Goal: Task Accomplishment & Management: Use online tool/utility

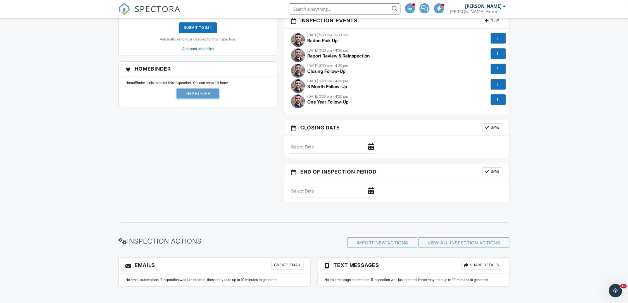
scroll to position [526, 0]
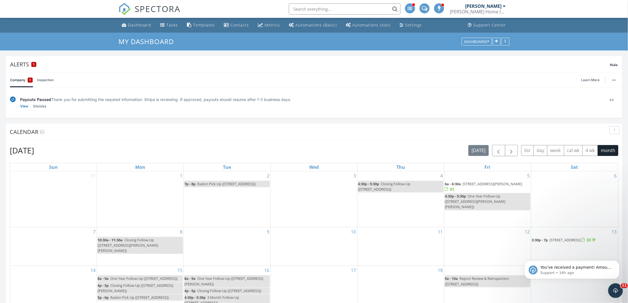
click at [614, 296] on div "Open Intercom Messenger" at bounding box center [614, 290] width 18 height 18
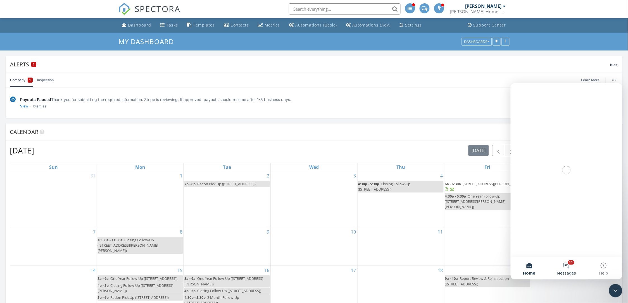
click at [572, 264] on button "11 Messages" at bounding box center [565, 268] width 37 height 22
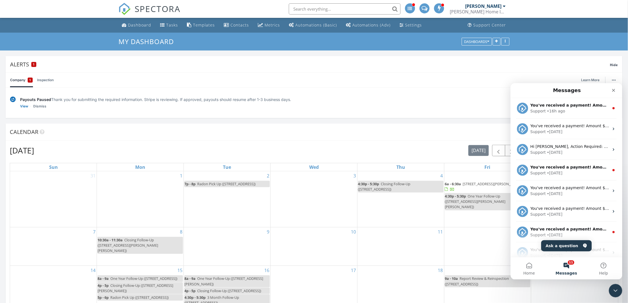
scroll to position [0, 0]
click at [577, 113] on div "Support • 16h ago" at bounding box center [569, 111] width 79 height 6
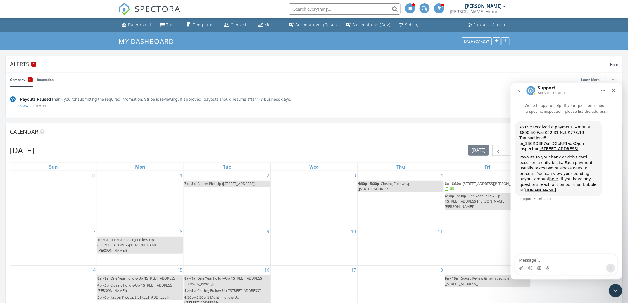
click at [16, 81] on link "Company 1" at bounding box center [21, 80] width 23 height 15
click at [23, 107] on link "View" at bounding box center [24, 107] width 8 height 6
click at [210, 24] on div "Templates" at bounding box center [204, 24] width 22 height 5
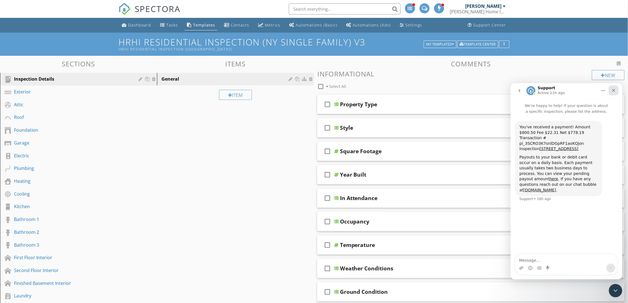
click at [612, 91] on icon "Close" at bounding box center [613, 90] width 4 height 4
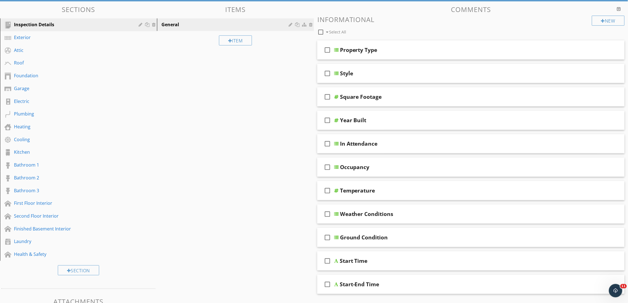
scroll to position [54, 0]
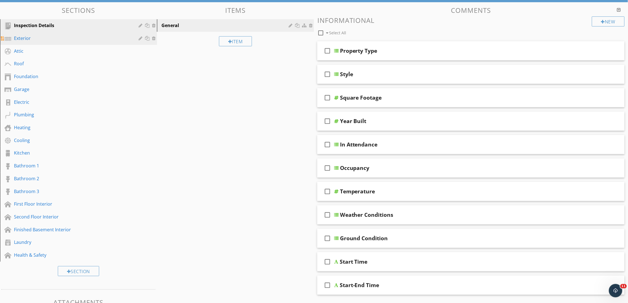
click at [27, 38] on div "Exterior" at bounding box center [72, 38] width 116 height 7
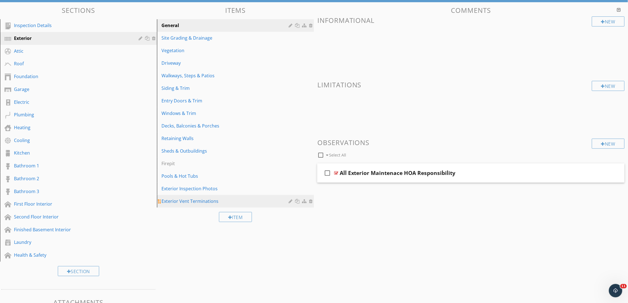
click at [311, 202] on div at bounding box center [311, 201] width 5 height 4
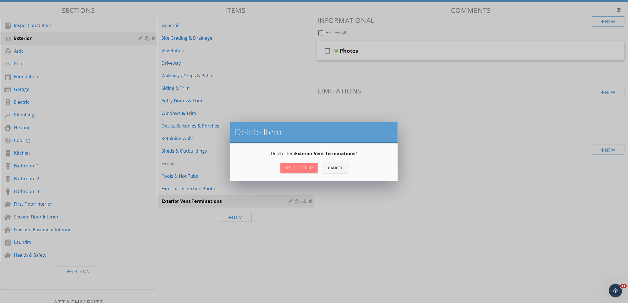
click at [295, 169] on div "Yes, Delete it!" at bounding box center [299, 168] width 28 height 6
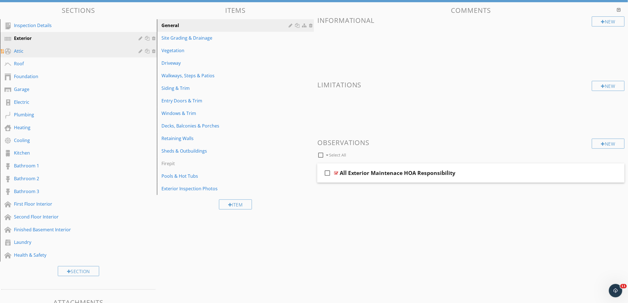
click at [20, 56] on link "Attic" at bounding box center [79, 51] width 155 height 13
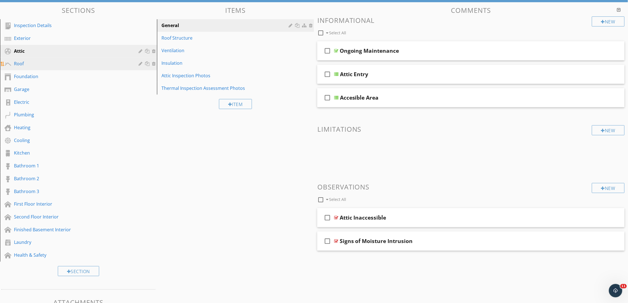
click at [19, 63] on div "Roof" at bounding box center [72, 63] width 116 height 7
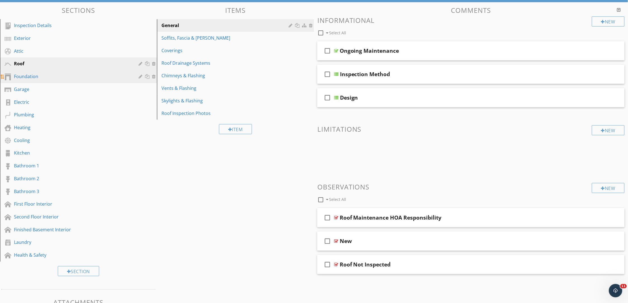
click at [23, 72] on link "Foundation" at bounding box center [79, 76] width 155 height 13
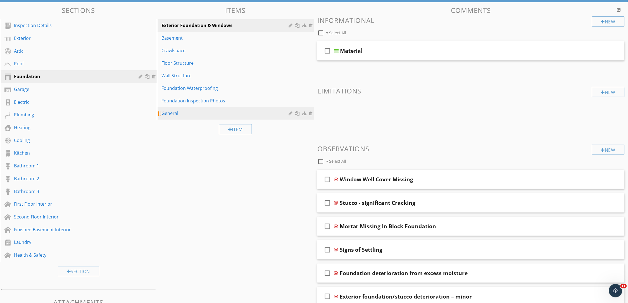
click at [198, 110] on div "General" at bounding box center [225, 113] width 129 height 7
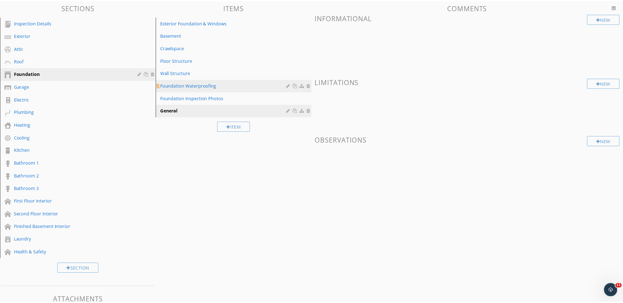
scroll to position [51, 0]
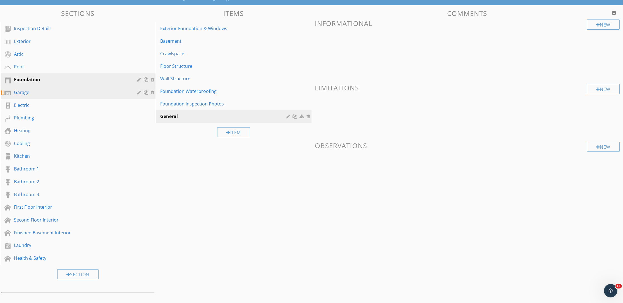
click at [35, 91] on div "Garage" at bounding box center [71, 92] width 115 height 7
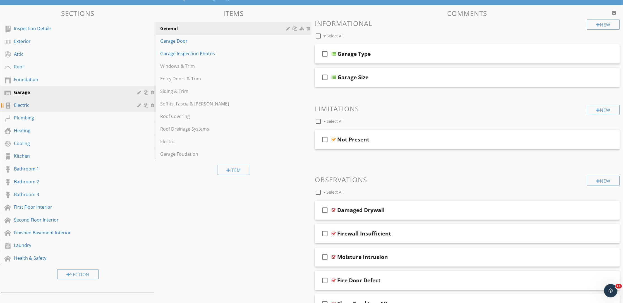
click at [33, 100] on link "Electric" at bounding box center [79, 105] width 154 height 13
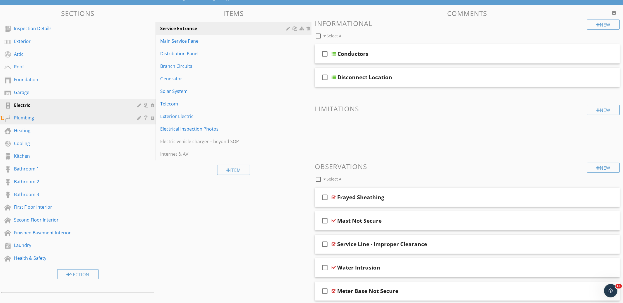
click at [38, 118] on div "Plumbing" at bounding box center [71, 117] width 115 height 7
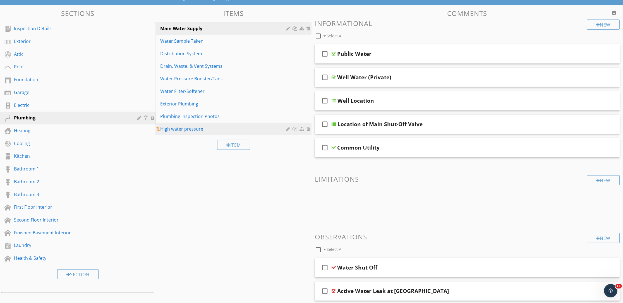
click at [307, 129] on div at bounding box center [309, 129] width 5 height 4
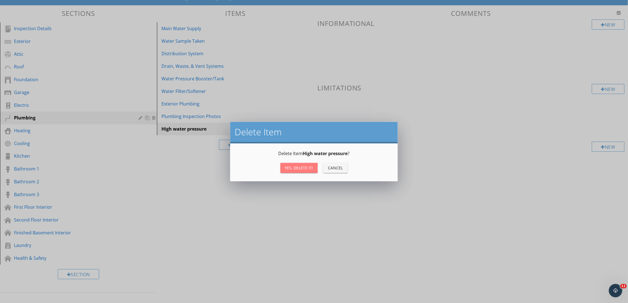
click at [297, 167] on div "Yes, Delete it!" at bounding box center [299, 168] width 28 height 6
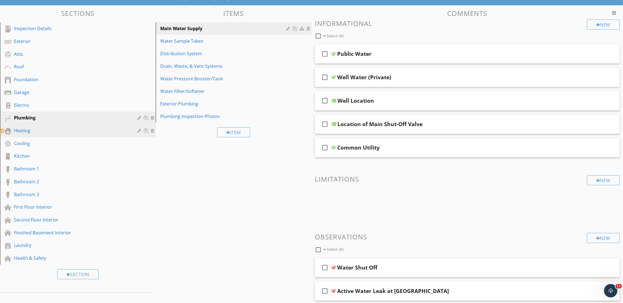
click at [27, 128] on div "Heating" at bounding box center [71, 130] width 115 height 7
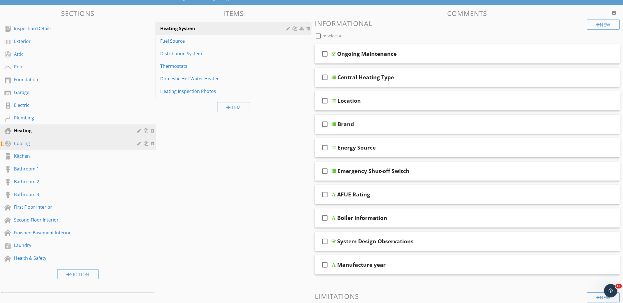
click at [39, 140] on div "Cooling" at bounding box center [71, 143] width 115 height 7
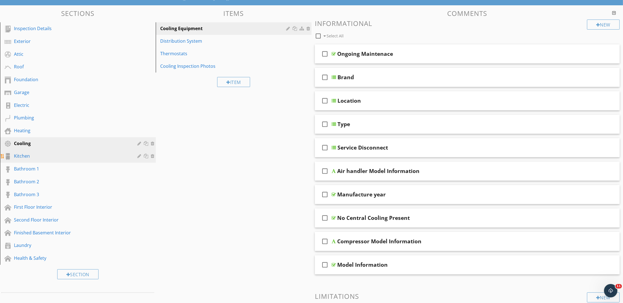
click at [27, 154] on div "Kitchen" at bounding box center [71, 156] width 115 height 7
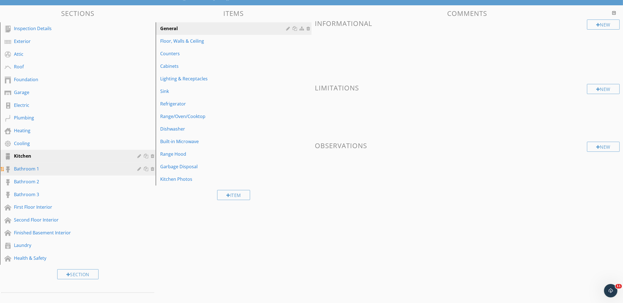
click at [30, 166] on div "Bathroom 1" at bounding box center [71, 169] width 115 height 7
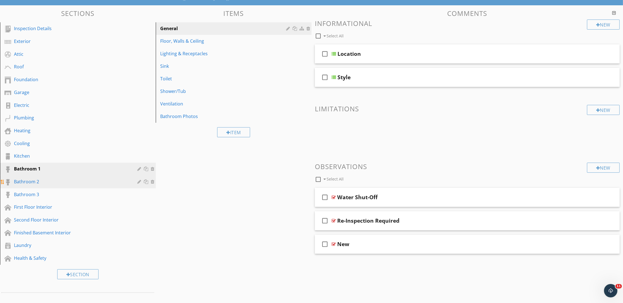
click at [30, 176] on link "Bathroom 2" at bounding box center [79, 182] width 154 height 13
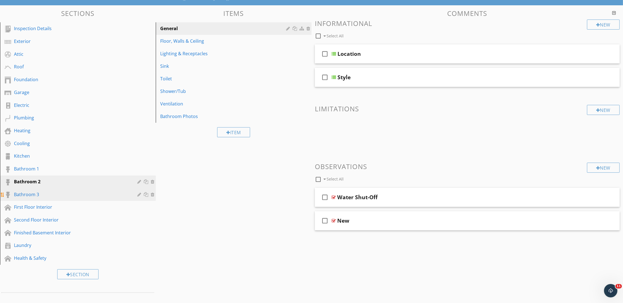
click at [34, 192] on div "Bathroom 3" at bounding box center [71, 194] width 115 height 7
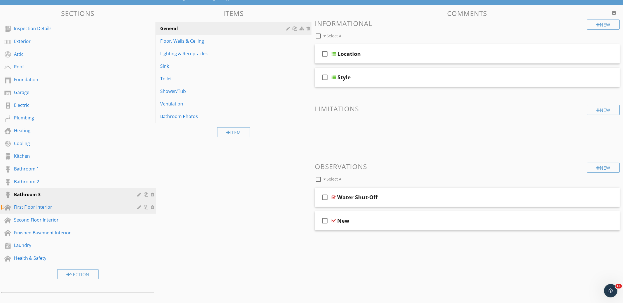
click at [36, 204] on div "First Floor Interior" at bounding box center [71, 207] width 115 height 7
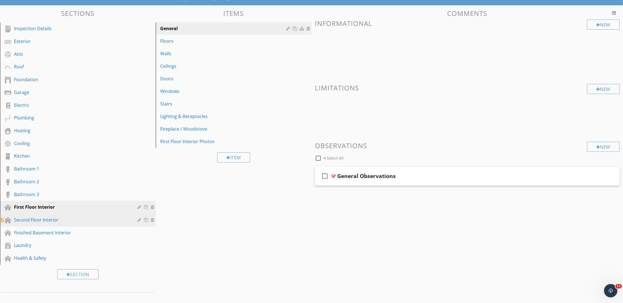
click at [38, 214] on link "Second Floor Interior" at bounding box center [79, 220] width 154 height 13
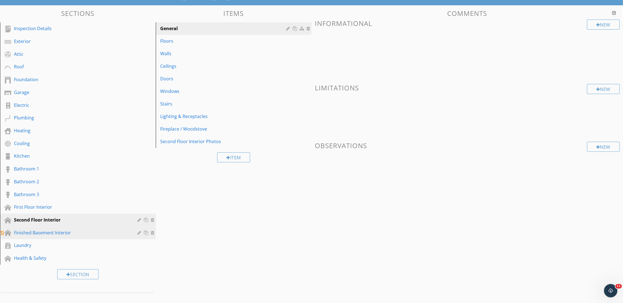
click at [44, 230] on div "Finished Basement Interior" at bounding box center [71, 233] width 115 height 7
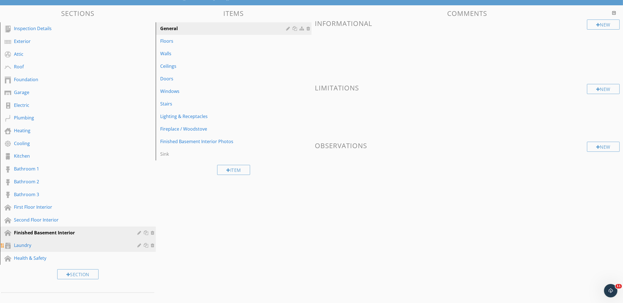
click at [32, 240] on link "Laundry" at bounding box center [79, 245] width 154 height 13
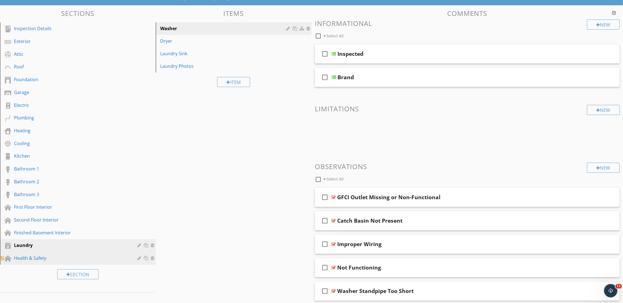
click at [29, 260] on div "Health & Safety" at bounding box center [71, 258] width 115 height 7
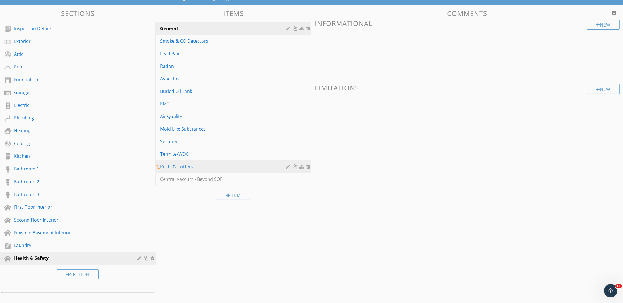
click at [182, 171] on link "Pests & Critters" at bounding box center [234, 167] width 154 height 12
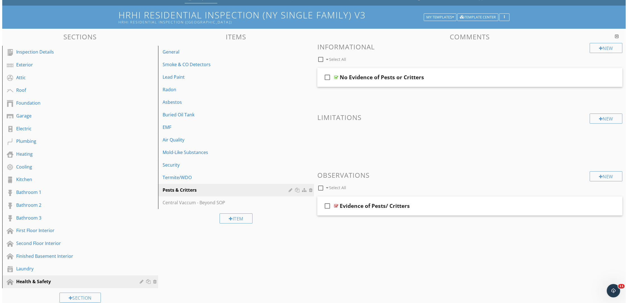
scroll to position [0, 0]
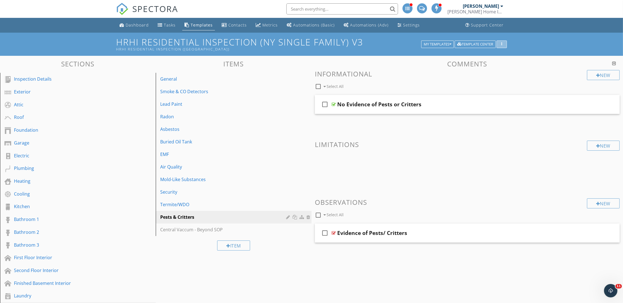
click at [505, 44] on button "button" at bounding box center [502, 44] width 10 height 8
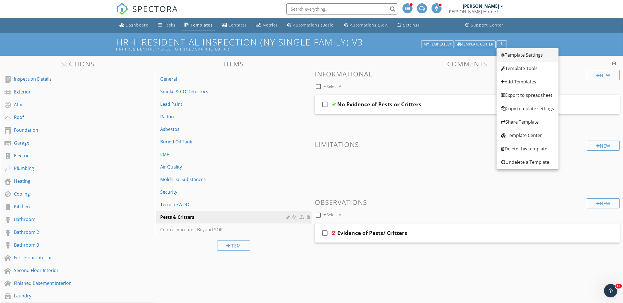
click at [509, 51] on link "Template Settings" at bounding box center [528, 54] width 62 height 13
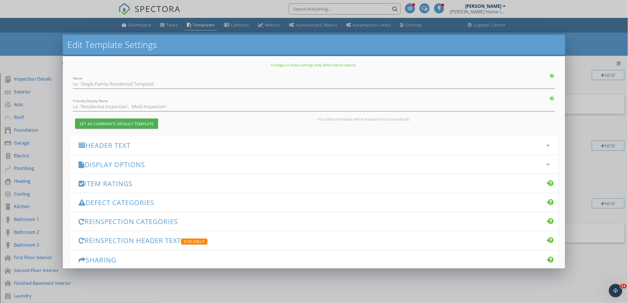
type input "HRHI Residential Inspection (NY Single Family) v3"
type input "HRHI Residential Inspection ([GEOGRAPHIC_DATA])"
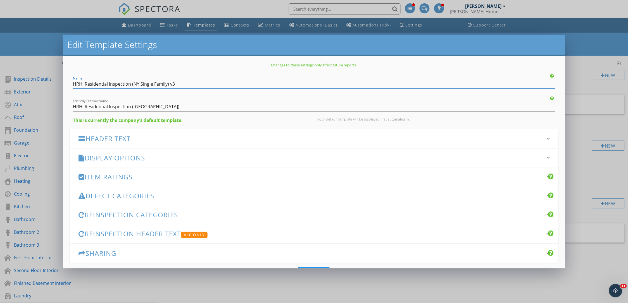
click at [137, 147] on div "Header Text keyboard_arrow_down" at bounding box center [314, 138] width 489 height 19
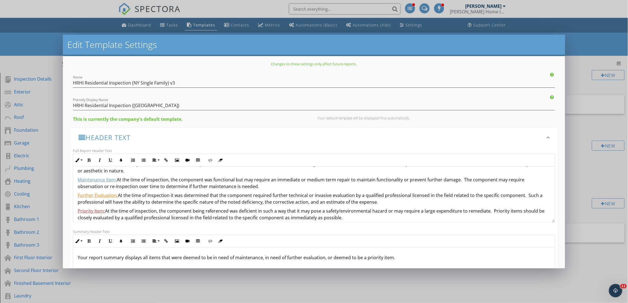
scroll to position [67, 0]
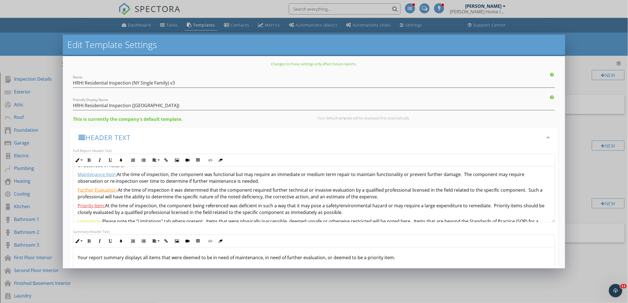
click at [98, 179] on p "Maintenance Item: At the time of inspection, the component was functional but m…" at bounding box center [314, 177] width 472 height 13
click at [114, 176] on u "Maintenance Item:" at bounding box center [97, 176] width 39 height 6
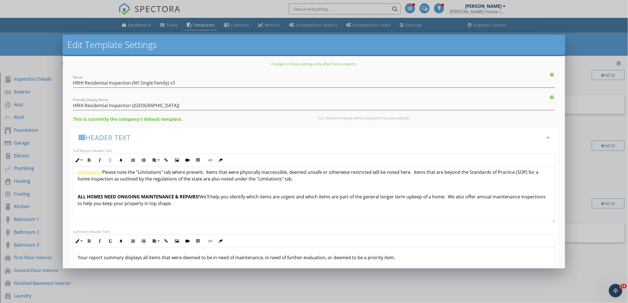
scroll to position [185, 0]
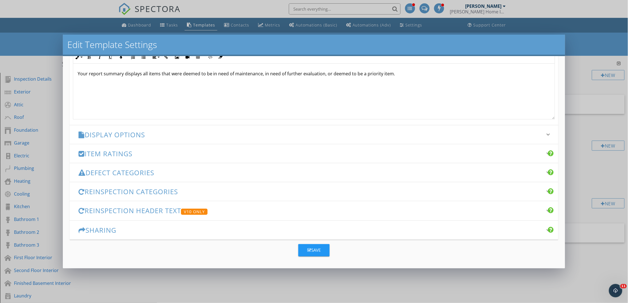
click at [169, 139] on div "Display Options keyboard_arrow_down" at bounding box center [314, 134] width 489 height 19
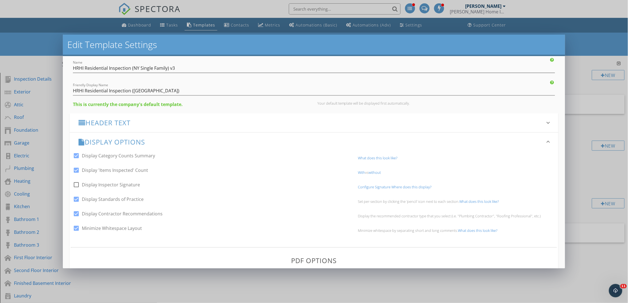
scroll to position [0, 0]
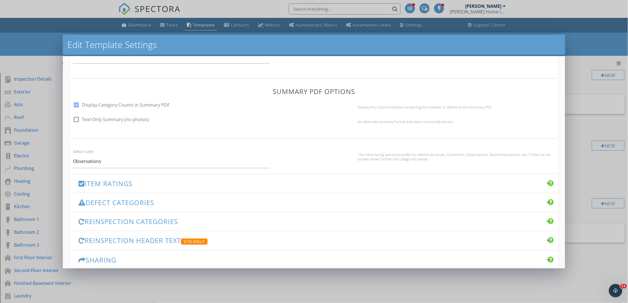
click at [138, 178] on div "Item Ratings keyboard_arrow_down" at bounding box center [314, 183] width 489 height 19
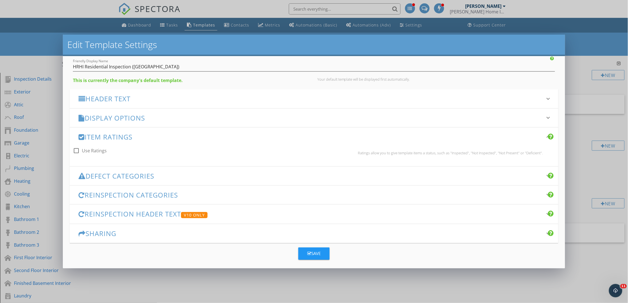
scroll to position [43, 0]
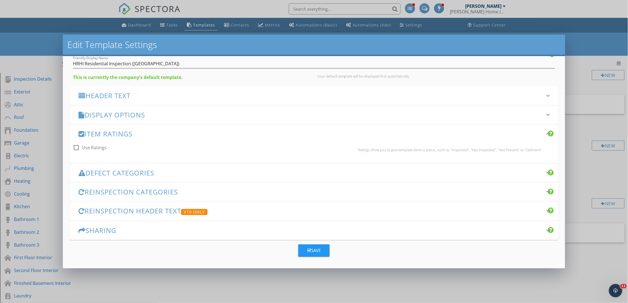
click at [103, 177] on h3 "Defect Categories" at bounding box center [310, 173] width 464 height 8
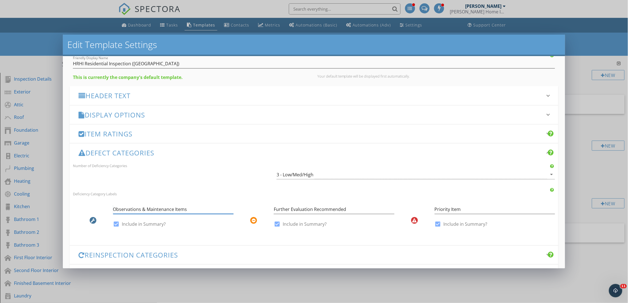
drag, startPoint x: 202, startPoint y: 210, endPoint x: 107, endPoint y: 209, distance: 95.2
click at [107, 209] on div "Observations & Maintenance Items check_box Include in Summary?" at bounding box center [153, 218] width 161 height 33
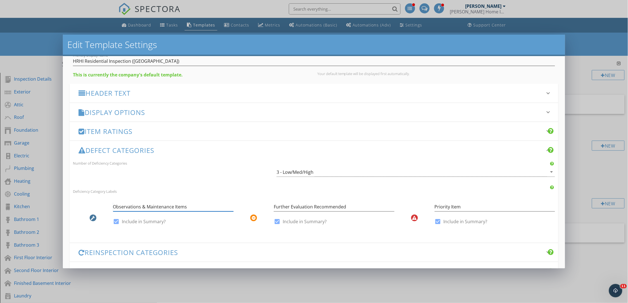
scroll to position [46, 0]
click at [288, 173] on div "3 - Low/Med/High" at bounding box center [294, 171] width 37 height 5
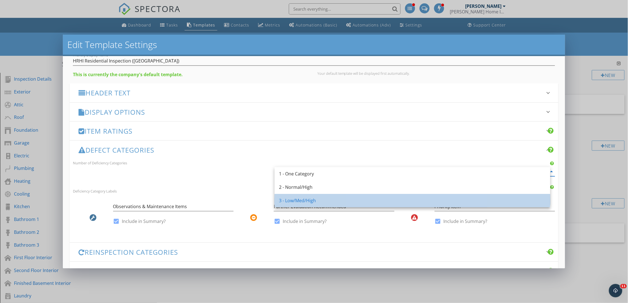
click at [295, 202] on div "3 - Low/Med/High" at bounding box center [412, 200] width 267 height 7
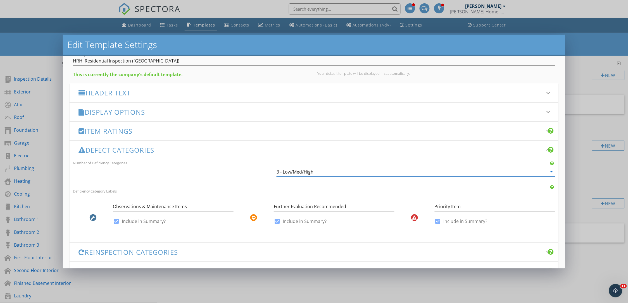
click at [412, 217] on icon at bounding box center [414, 218] width 4 height 4
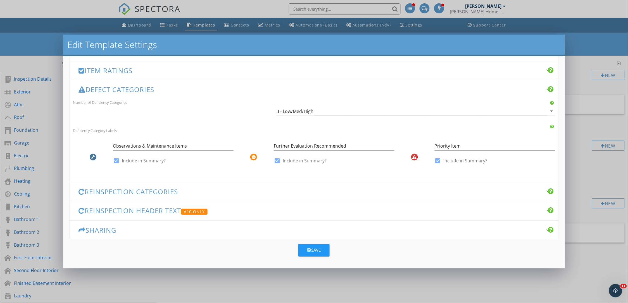
click at [154, 188] on h3 "Reinspection Categories" at bounding box center [310, 192] width 464 height 8
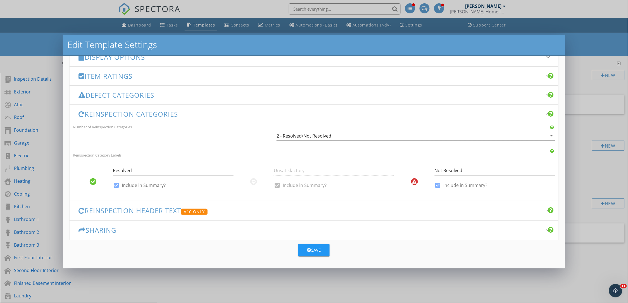
scroll to position [106, 0]
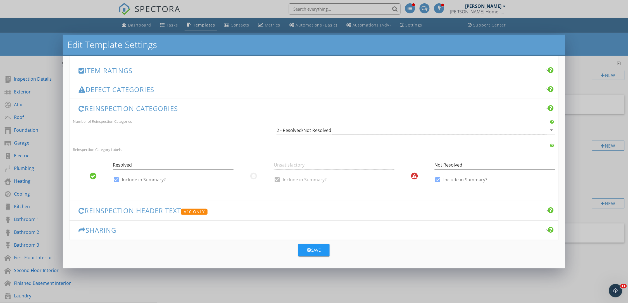
click at [275, 181] on div "Unsatisfactory check_box Include in Summary?" at bounding box center [334, 173] width 121 height 33
click at [313, 132] on div "2 - Resolved/Not Resolved" at bounding box center [303, 130] width 55 height 5
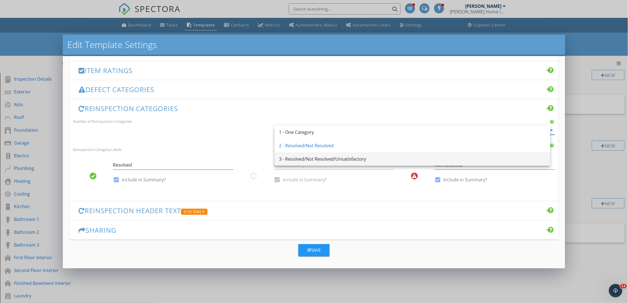
click at [324, 157] on div "3 - Resolved/Not Resolved/Unsatisfactory" at bounding box center [412, 159] width 267 height 7
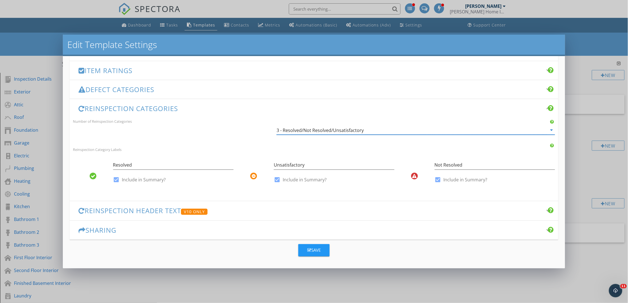
click at [162, 205] on div "Reinspection Header Text V10 Only keyboard_arrow_down" at bounding box center [314, 210] width 489 height 19
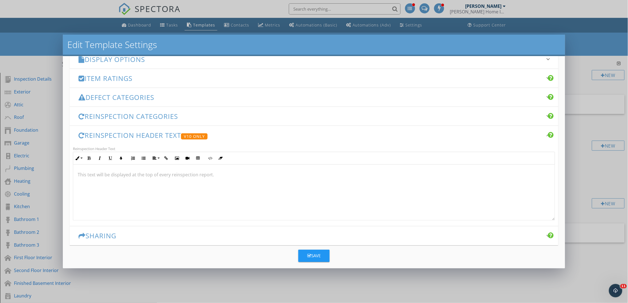
scroll to position [104, 0]
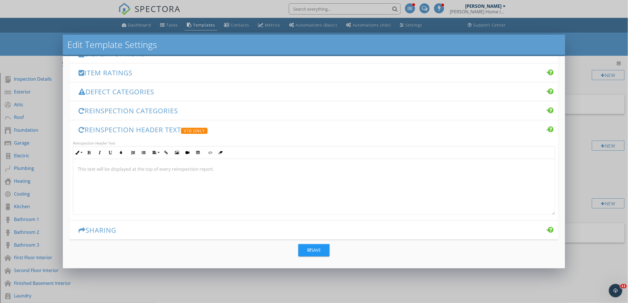
click at [114, 235] on div "Sharing keyboard_arrow_down" at bounding box center [314, 230] width 489 height 19
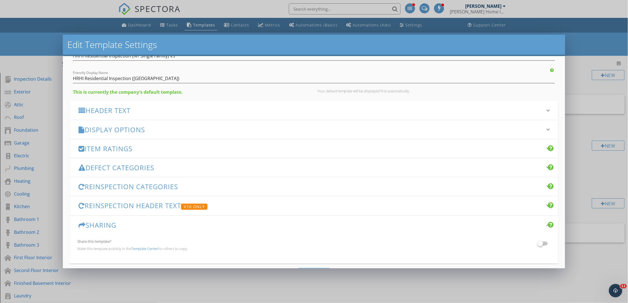
scroll to position [0, 0]
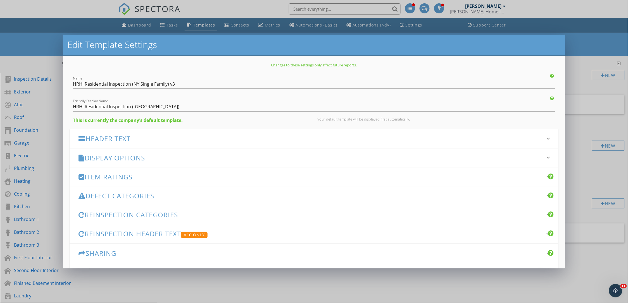
click at [121, 161] on h3 "Display Options" at bounding box center [310, 158] width 464 height 8
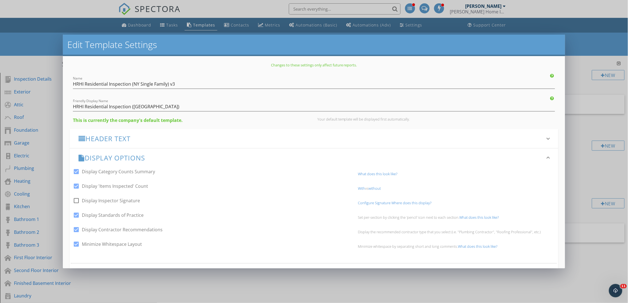
click at [374, 175] on link "What does this look like?" at bounding box center [377, 173] width 39 height 5
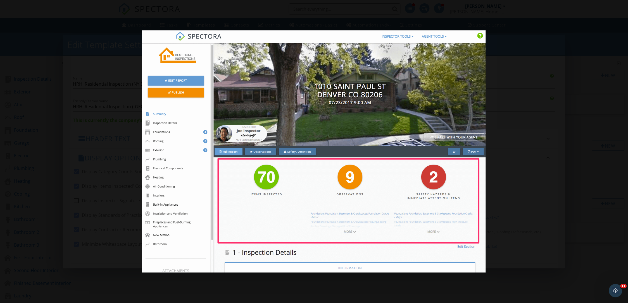
drag, startPoint x: 521, startPoint y: 35, endPoint x: 482, endPoint y: 23, distance: 40.8
click at [521, 35] on div at bounding box center [314, 151] width 628 height 303
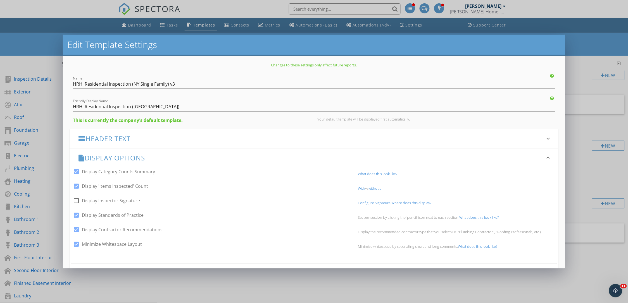
click at [475, 220] on div "check_box Display Standards of Practice Set per-section by clicking the 'pencil…" at bounding box center [314, 218] width 489 height 15
click at [474, 219] on link "What does this look like?" at bounding box center [478, 217] width 39 height 5
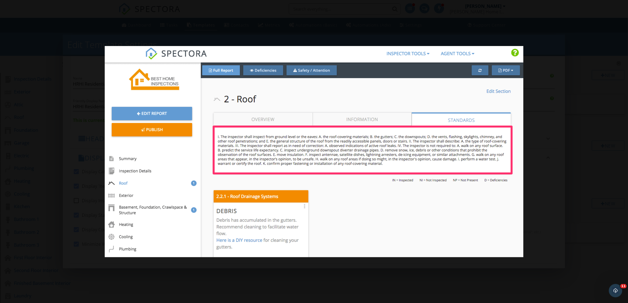
click at [82, 86] on div at bounding box center [314, 151] width 628 height 303
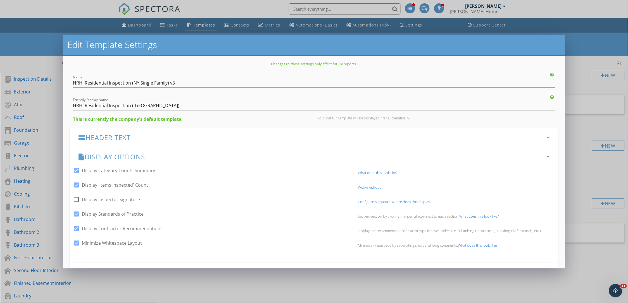
scroll to position [2, 0]
click at [483, 246] on div "Minimize whitespace by separating short and long comments. What does this look …" at bounding box center [456, 244] width 197 height 4
click at [481, 245] on link "What does this look like?" at bounding box center [477, 244] width 39 height 5
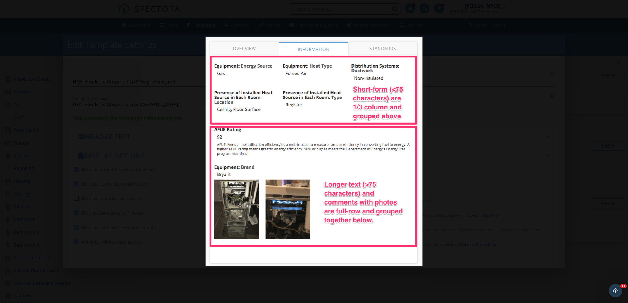
drag, startPoint x: 470, startPoint y: 78, endPoint x: 525, endPoint y: 173, distance: 110.2
click at [470, 78] on div at bounding box center [314, 151] width 628 height 303
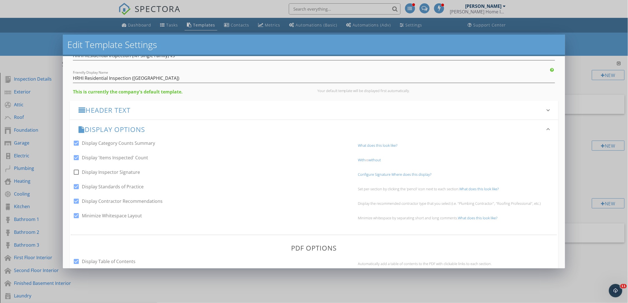
scroll to position [27, 0]
click at [109, 116] on div "Header Text keyboard_arrow_down" at bounding box center [314, 111] width 489 height 19
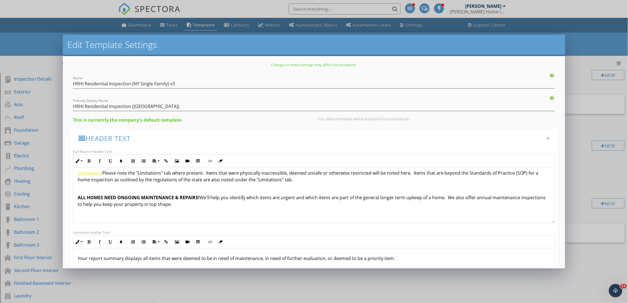
scroll to position [0, 0]
click at [109, 186] on p at bounding box center [314, 189] width 472 height 7
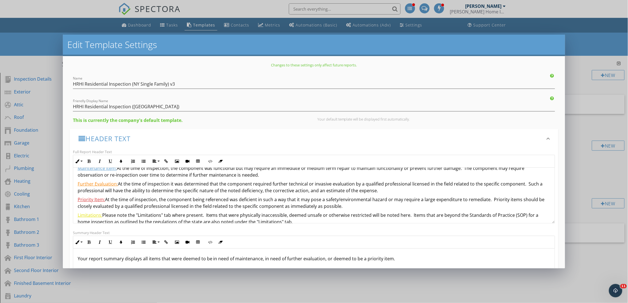
scroll to position [73, 0]
click at [82, 170] on u "Maintenance Item:" at bounding box center [97, 169] width 39 height 6
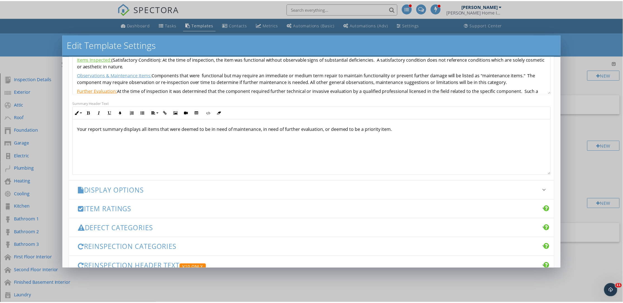
scroll to position [185, 0]
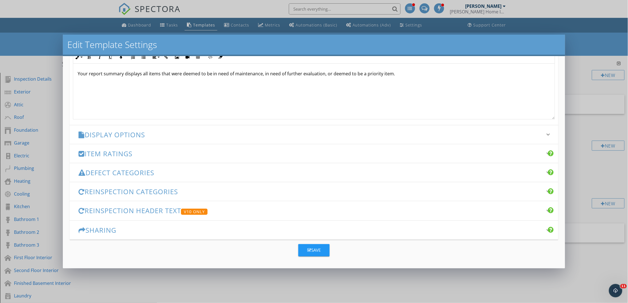
click at [310, 255] on button "Save" at bounding box center [313, 250] width 31 height 12
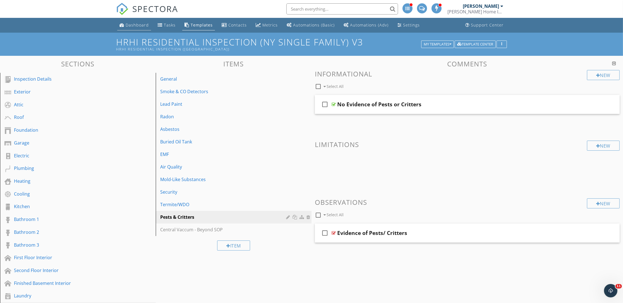
click at [133, 22] on link "Dashboard" at bounding box center [134, 25] width 34 height 10
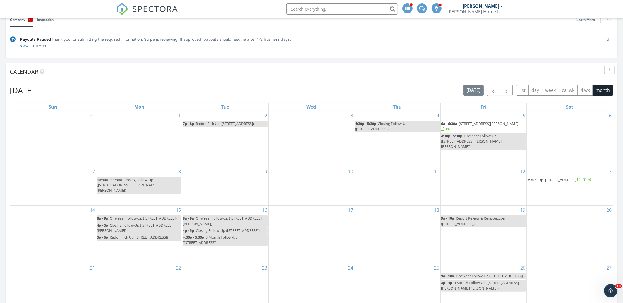
scroll to position [189, 0]
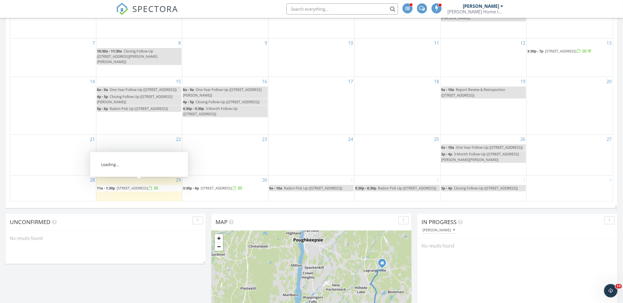
click at [142, 186] on span "11a - 1:30p [STREET_ADDRESS]" at bounding box center [128, 189] width 62 height 6
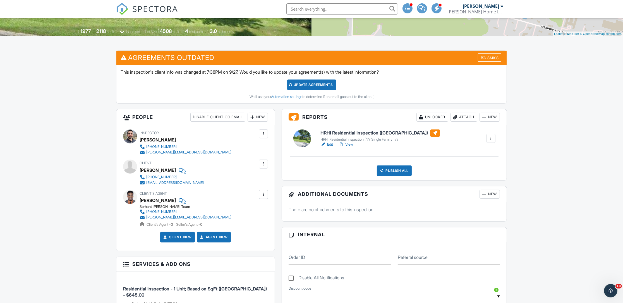
click at [493, 140] on div at bounding box center [491, 139] width 6 height 6
click at [477, 179] on div "Delete" at bounding box center [475, 182] width 12 height 6
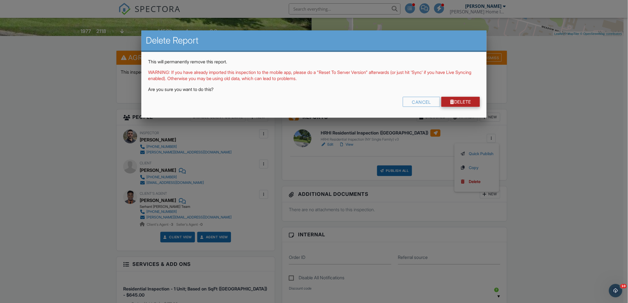
click at [453, 98] on link "Delete" at bounding box center [460, 102] width 39 height 10
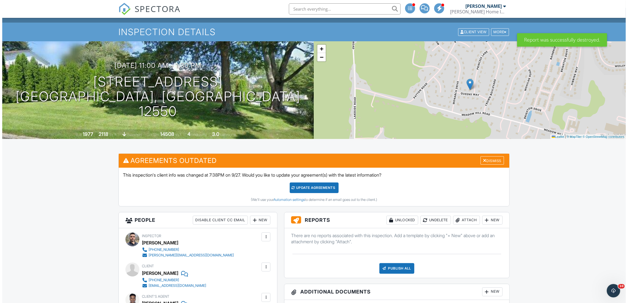
scroll to position [11, 0]
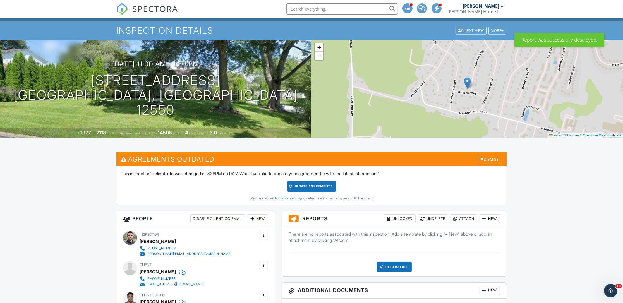
click at [492, 220] on div "New" at bounding box center [490, 218] width 20 height 9
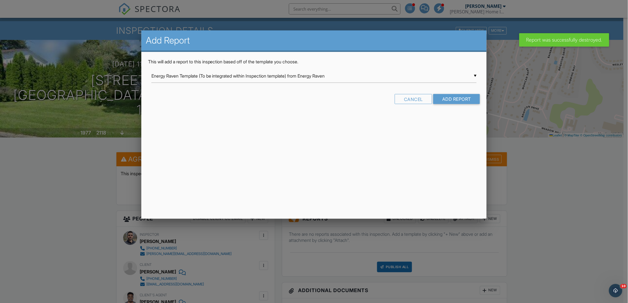
click at [332, 79] on div "▼ Energy Raven Template (To be integrated within Inspection template) from Ener…" at bounding box center [313, 76] width 325 height 14
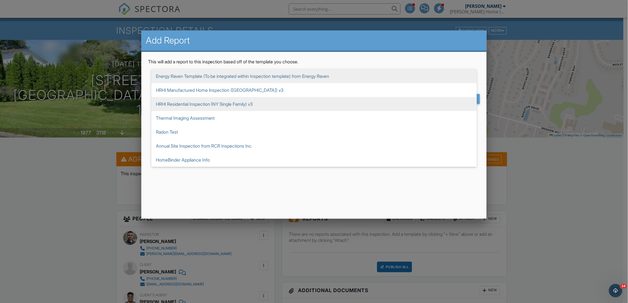
click at [315, 99] on span "HRHI Residential Inspection (NY Single Family) v3" at bounding box center [313, 104] width 325 height 14
type input "HRHI Residential Inspection (NY Single Family) v3"
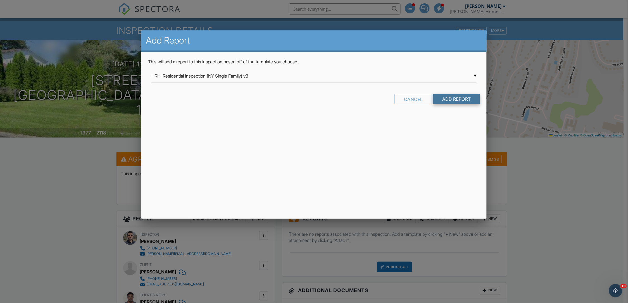
click at [438, 99] on input "Add Report" at bounding box center [456, 99] width 47 height 10
